Goal: Transaction & Acquisition: Purchase product/service

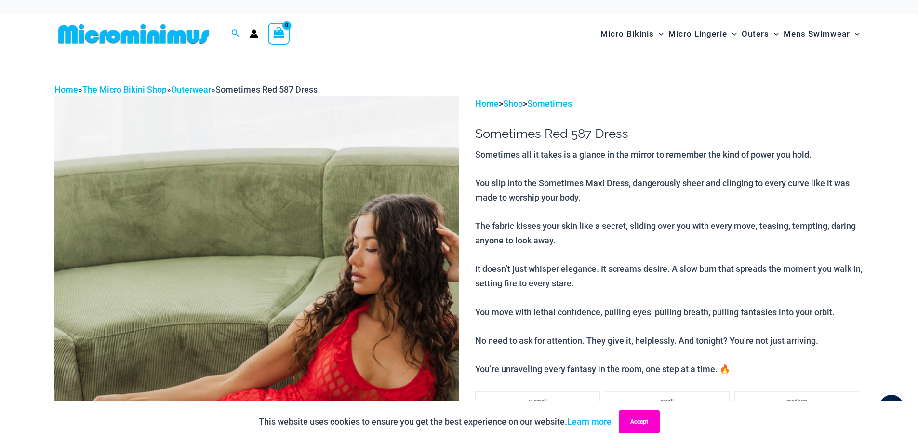
type input "**********"
click at [631, 424] on button "Accept" at bounding box center [639, 421] width 41 height 23
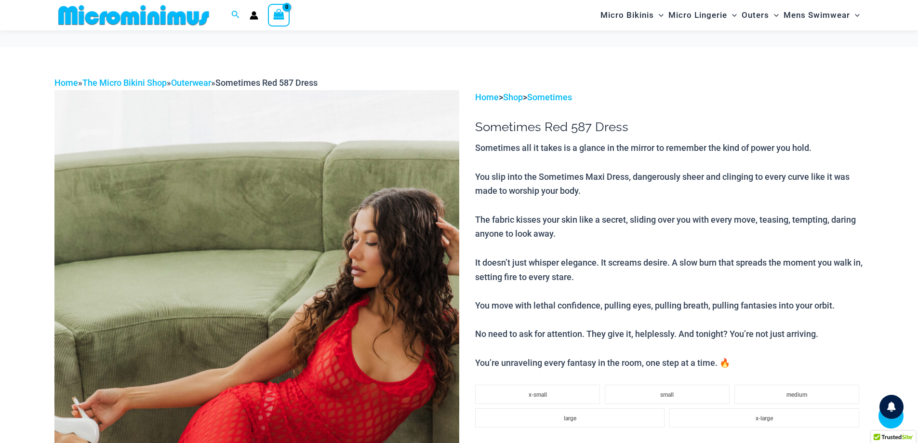
scroll to position [184, 0]
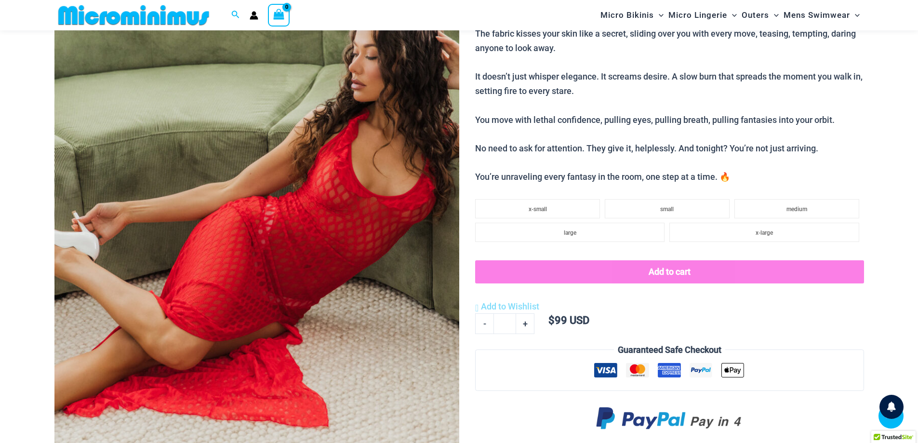
click at [379, 233] on img at bounding box center [256, 207] width 405 height 607
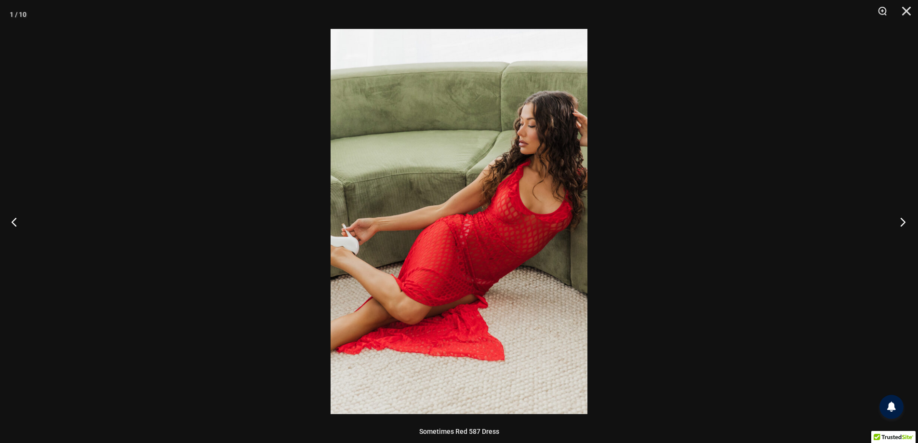
click at [904, 219] on button "Next" at bounding box center [900, 222] width 36 height 48
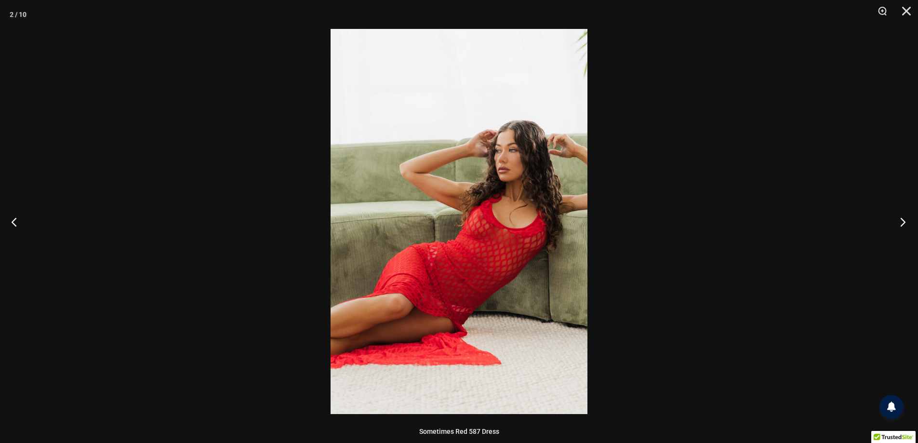
click at [904, 219] on button "Next" at bounding box center [900, 222] width 36 height 48
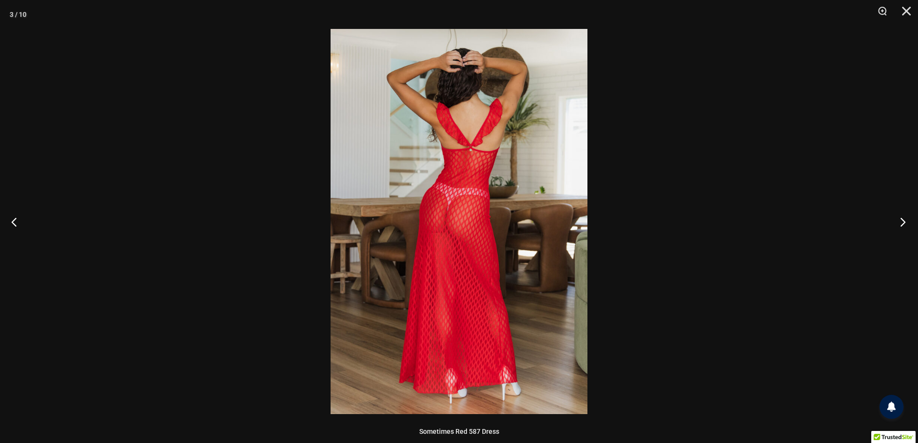
click at [904, 219] on button "Next" at bounding box center [900, 222] width 36 height 48
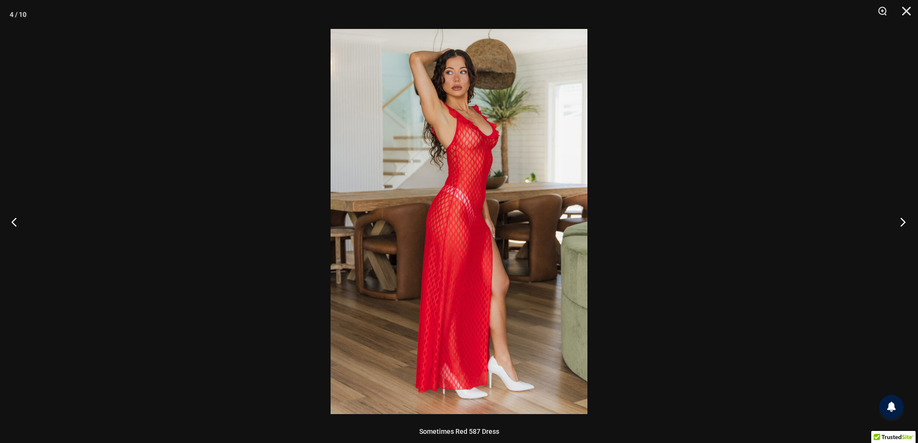
click at [904, 219] on button "Next" at bounding box center [900, 222] width 36 height 48
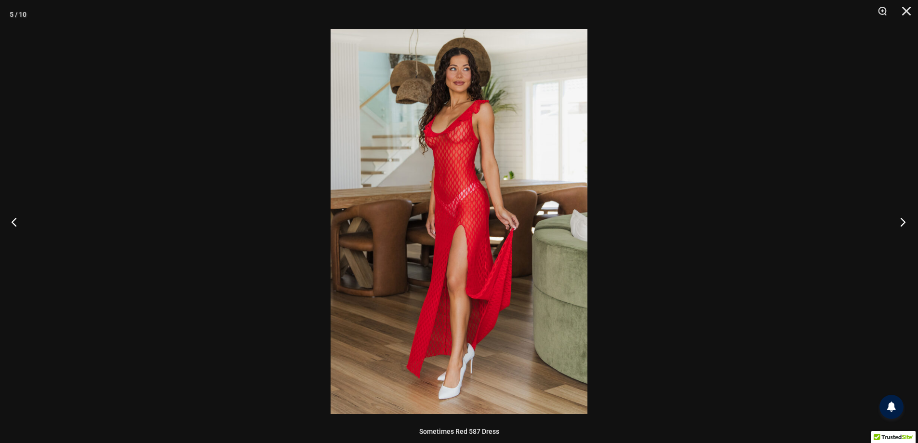
click at [904, 219] on button "Next" at bounding box center [900, 222] width 36 height 48
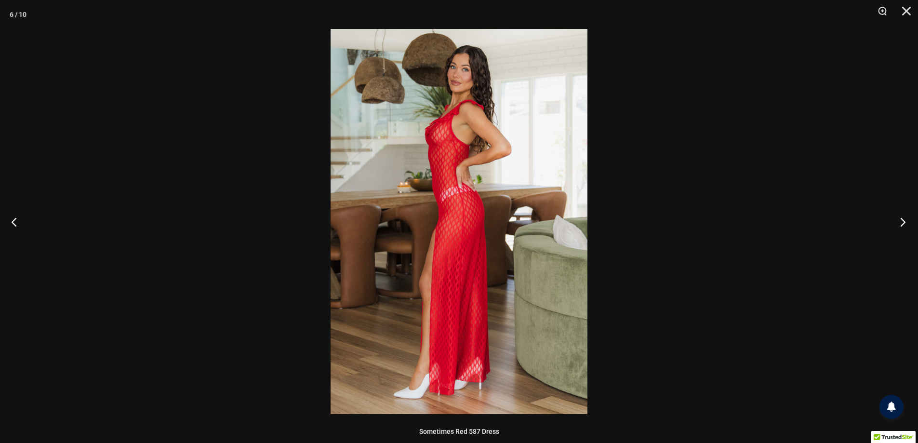
click at [904, 219] on button "Next" at bounding box center [900, 222] width 36 height 48
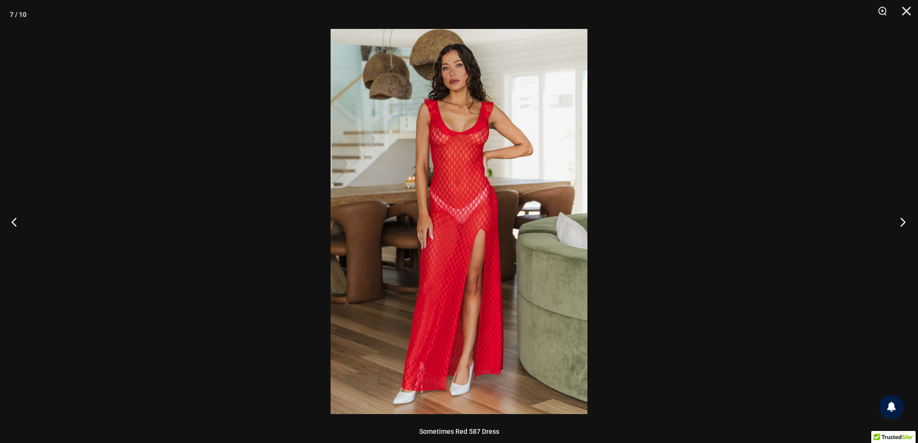
click at [904, 219] on button "Next" at bounding box center [900, 222] width 36 height 48
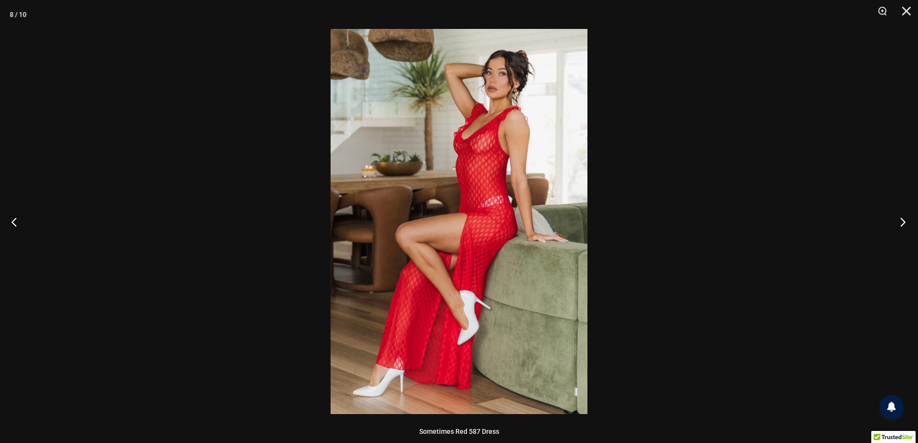
click at [904, 219] on button "Next" at bounding box center [900, 222] width 36 height 48
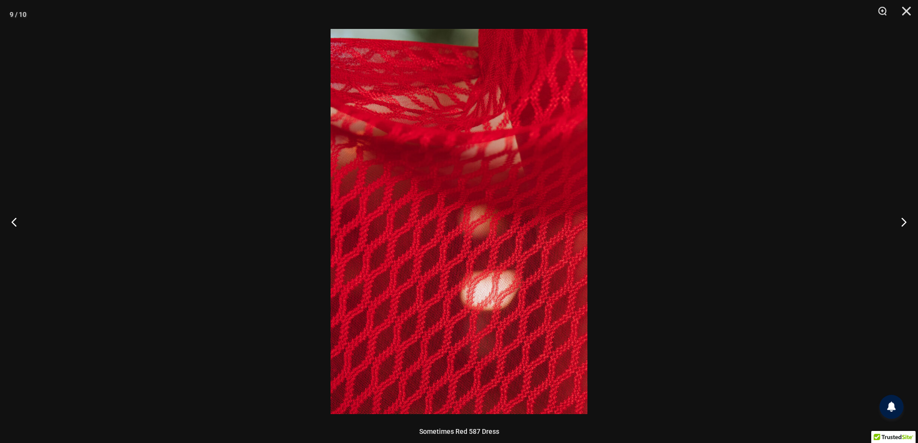
click at [860, 204] on div at bounding box center [459, 221] width 918 height 443
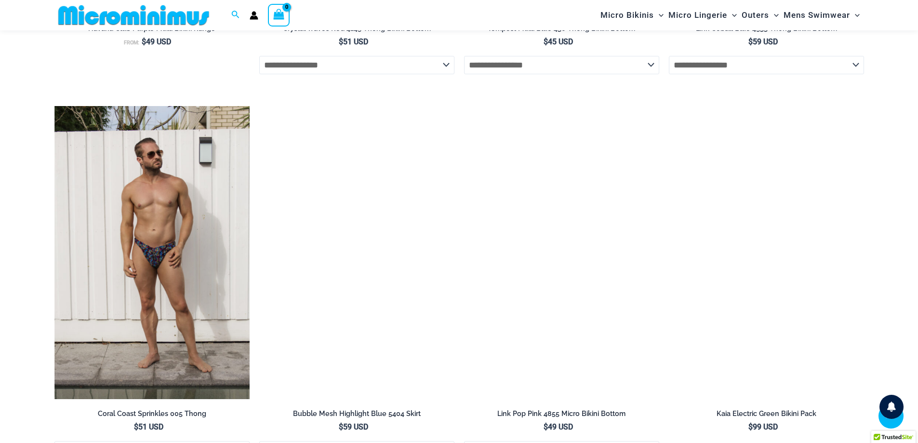
scroll to position [2978, 0]
